Goal: Information Seeking & Learning: Learn about a topic

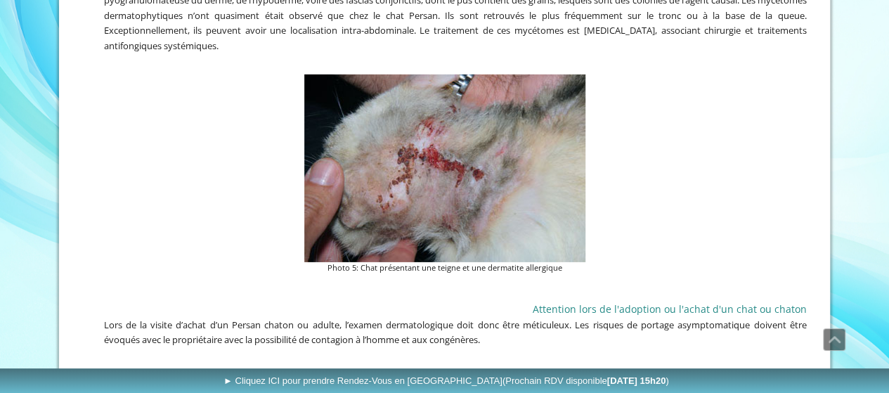
scroll to position [868, 0]
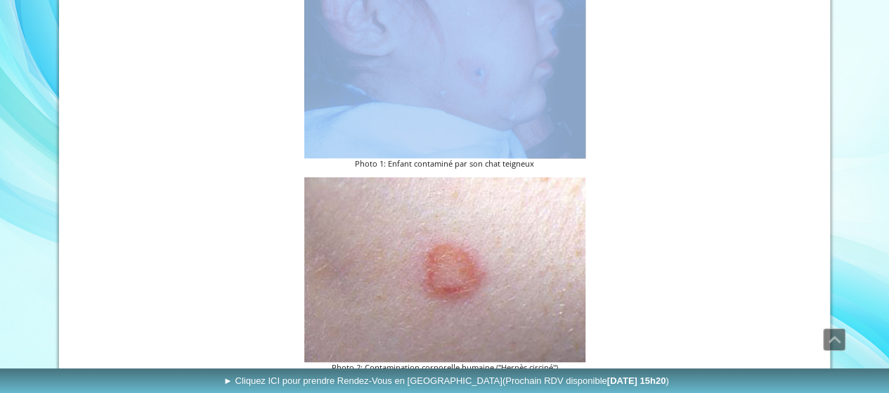
scroll to position [491, 0]
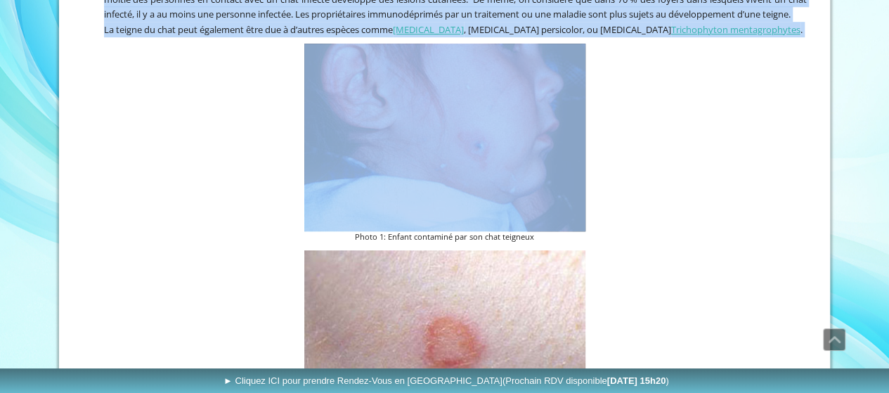
click at [484, 99] on img at bounding box center [444, 138] width 281 height 188
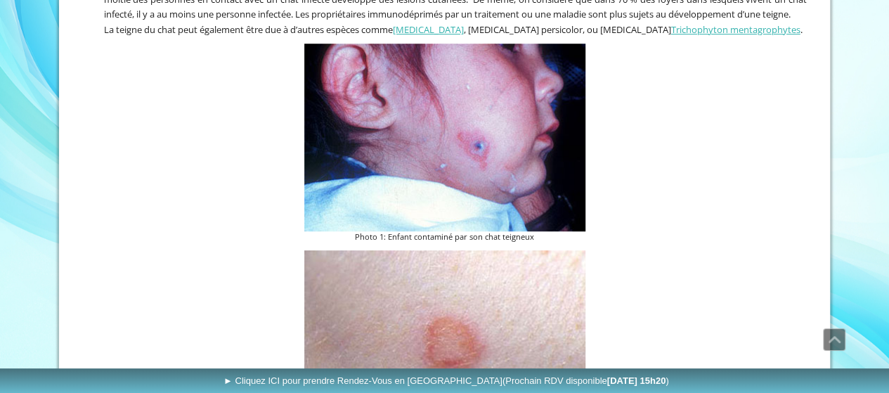
click at [655, 259] on div "Photo 2: Contamination corporelle humaine ("Herpès circiné")" at bounding box center [444, 349] width 731 height 204
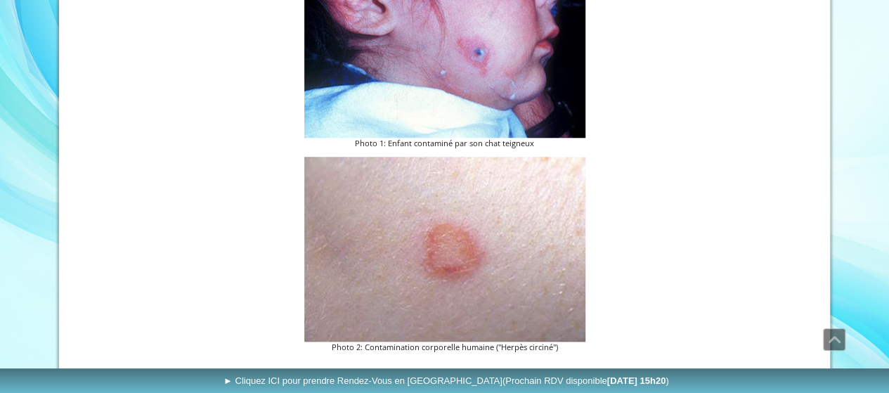
scroll to position [603, 0]
